Goal: Information Seeking & Learning: Check status

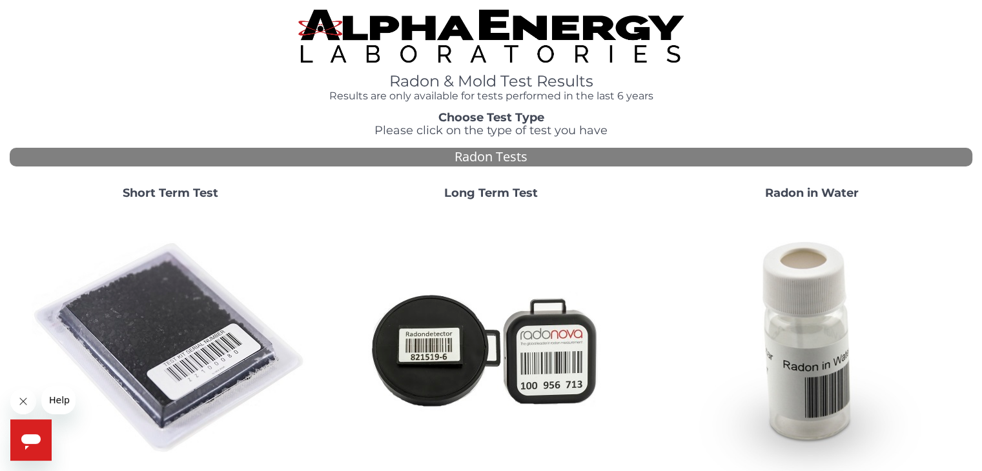
click at [165, 186] on strong "Short Term Test" at bounding box center [171, 193] width 96 height 14
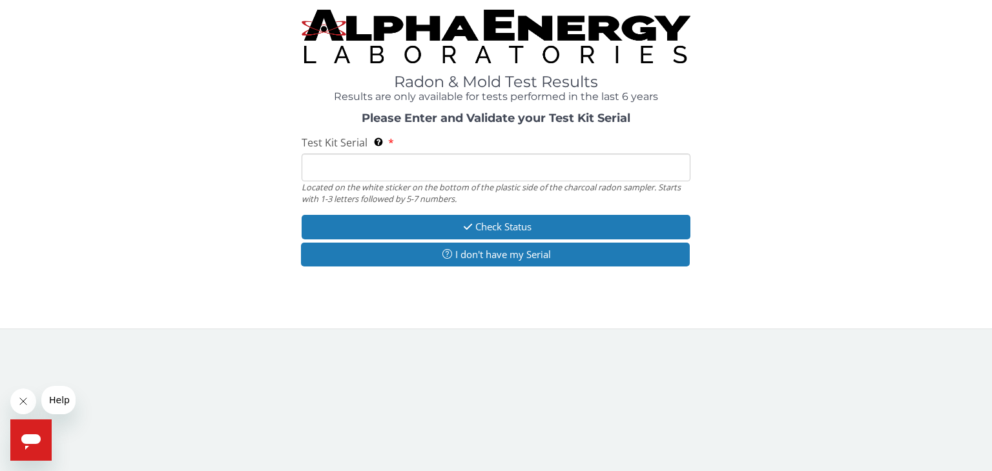
click at [325, 169] on input "Test Kit Serial Located on the white sticker on the bottom of the plastic side …" at bounding box center [496, 168] width 389 height 28
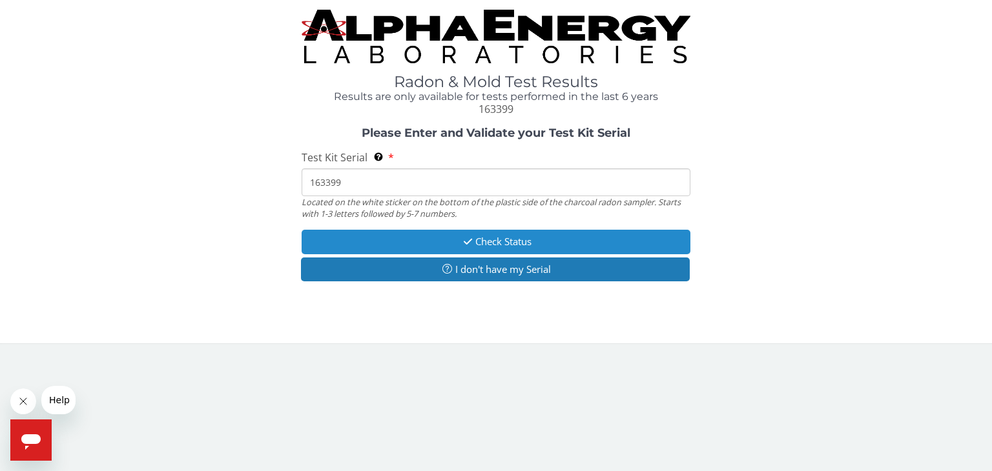
click at [584, 249] on button "Check Status" at bounding box center [496, 242] width 389 height 24
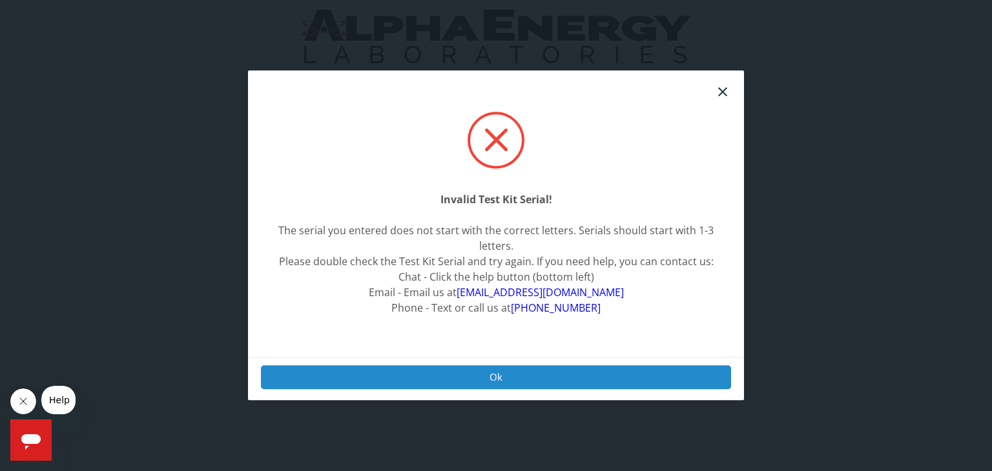
click at [513, 373] on button "Ok" at bounding box center [496, 377] width 470 height 24
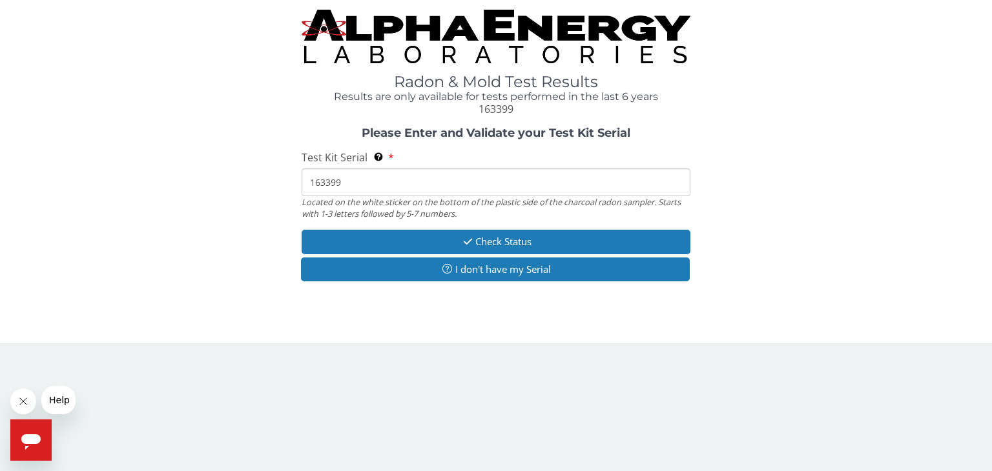
click at [364, 194] on input "163399" at bounding box center [496, 183] width 389 height 28
type input "1"
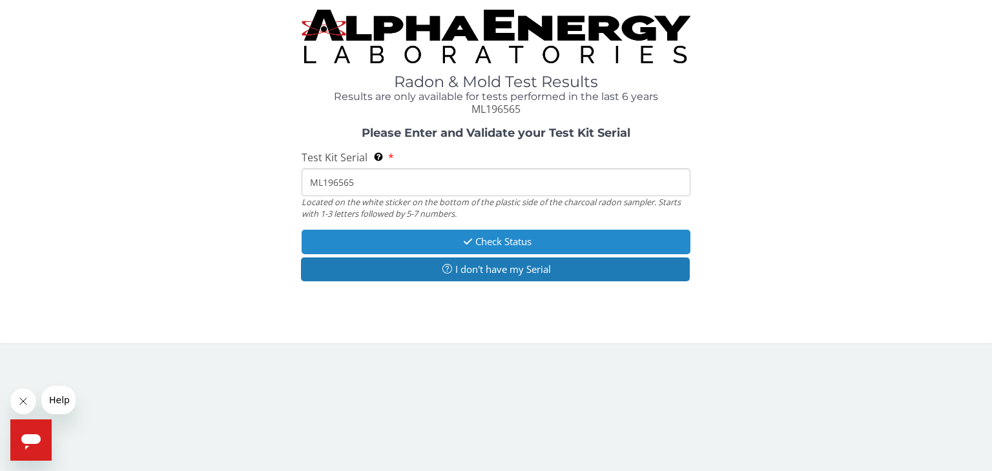
type input "ML196565"
click at [520, 241] on button "Check Status" at bounding box center [496, 242] width 389 height 24
